Goal: Task Accomplishment & Management: Manage account settings

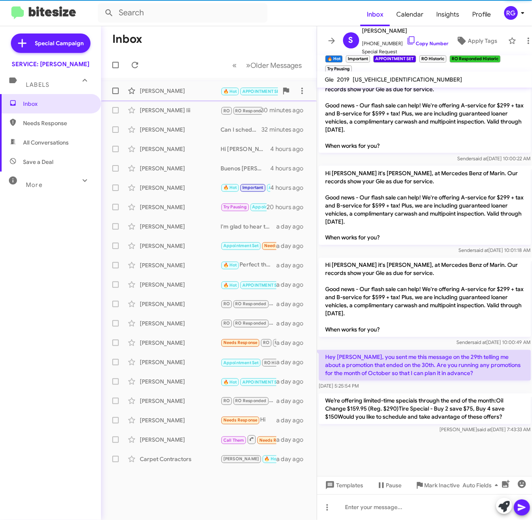
click at [177, 85] on div "[PERSON_NAME] 🔥 Hot APPOINTMENT SET Try Pausing Call Them Needs Response Import…" at bounding box center [208, 91] width 203 height 16
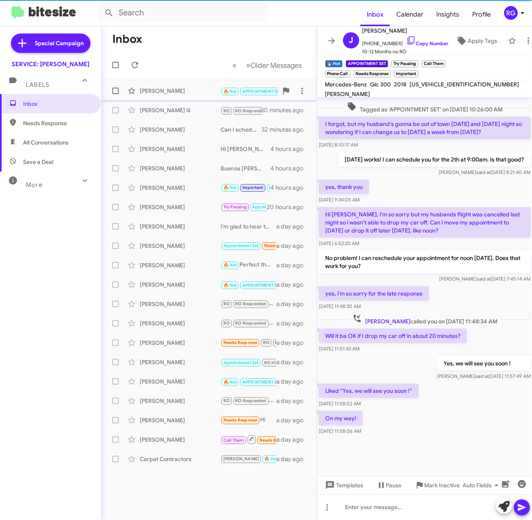
scroll to position [315, 0]
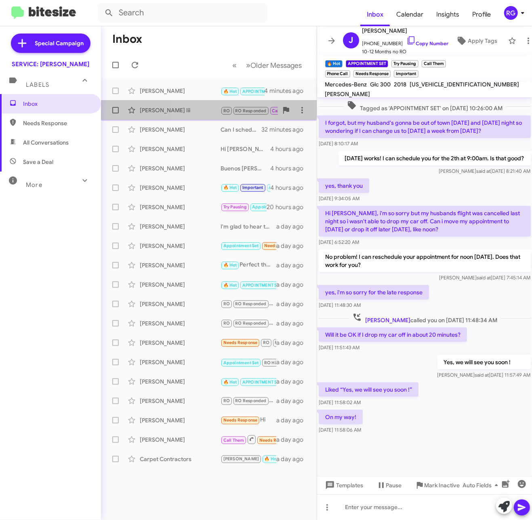
click at [192, 109] on div "[PERSON_NAME] Iii" at bounding box center [180, 110] width 81 height 8
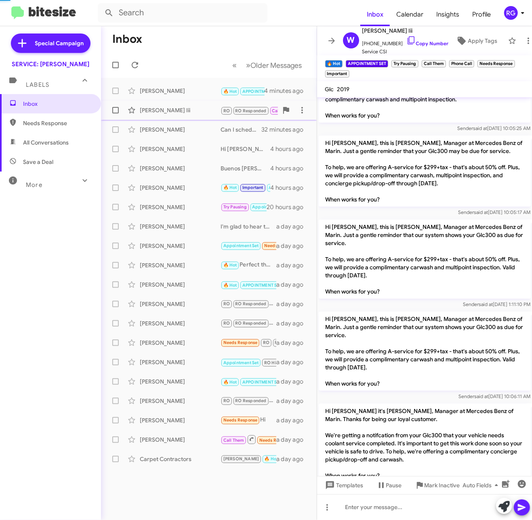
scroll to position [1157, 0]
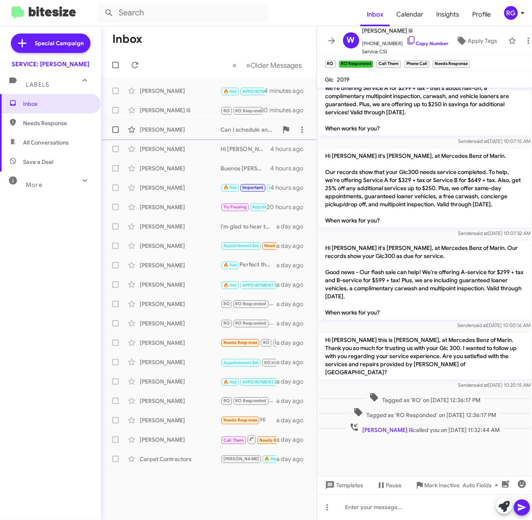
click at [199, 123] on div "[PERSON_NAME] Can I schedule and appointment for you? 32 minutes ago" at bounding box center [208, 130] width 203 height 16
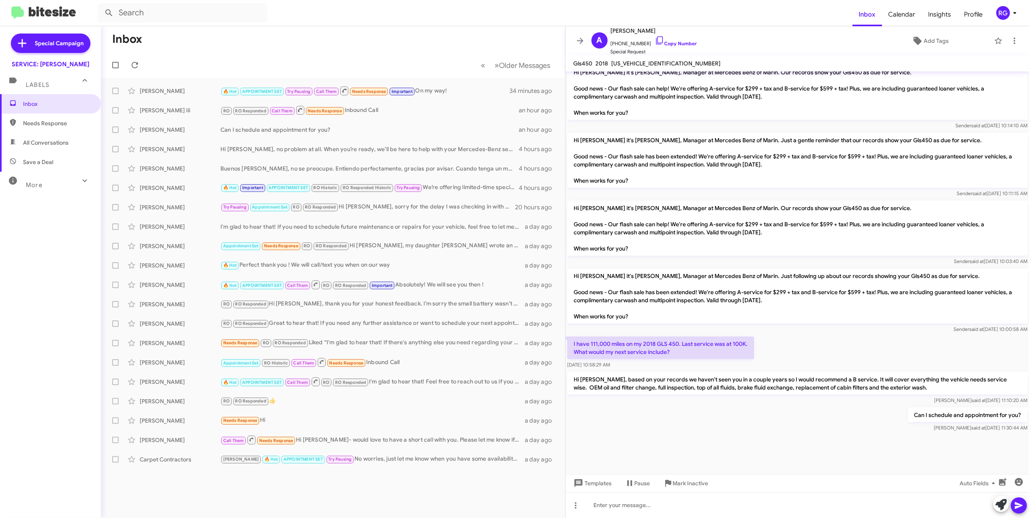
scroll to position [898, 0]
